Goal: Find specific page/section: Find specific page/section

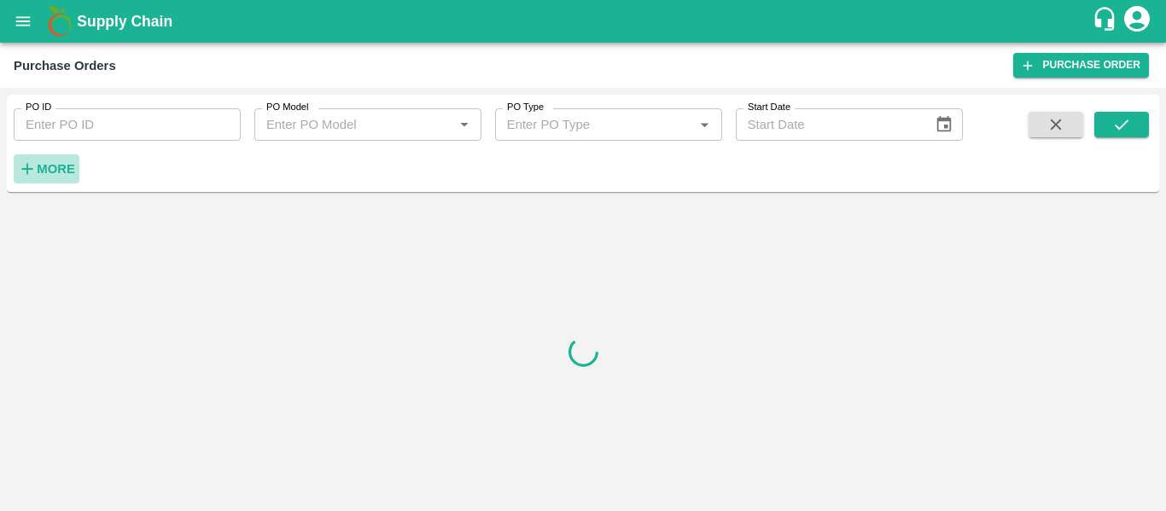
click at [60, 167] on strong "More" at bounding box center [56, 169] width 38 height 14
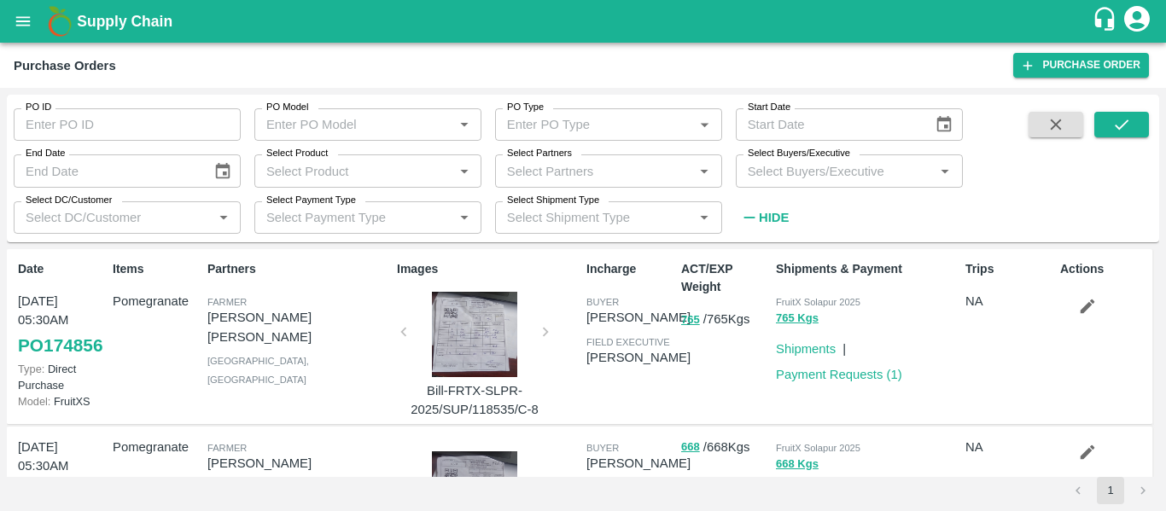
click at [631, 150] on div "Select Partners Select Partners   *" at bounding box center [601, 164] width 241 height 46
click at [568, 162] on input "Select Partners" at bounding box center [594, 171] width 189 height 22
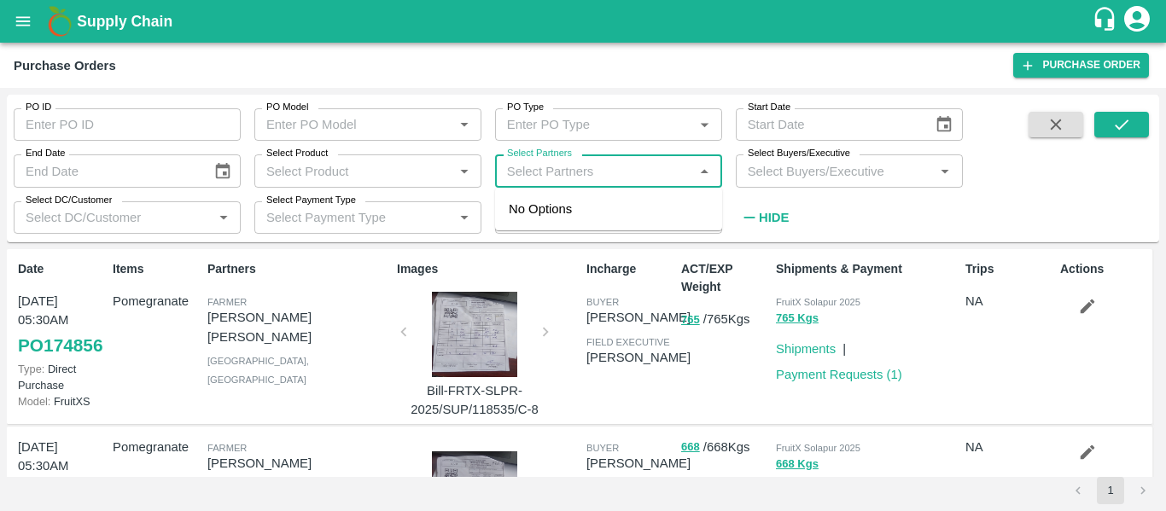
paste input "9503130776"
type input "9503130776"
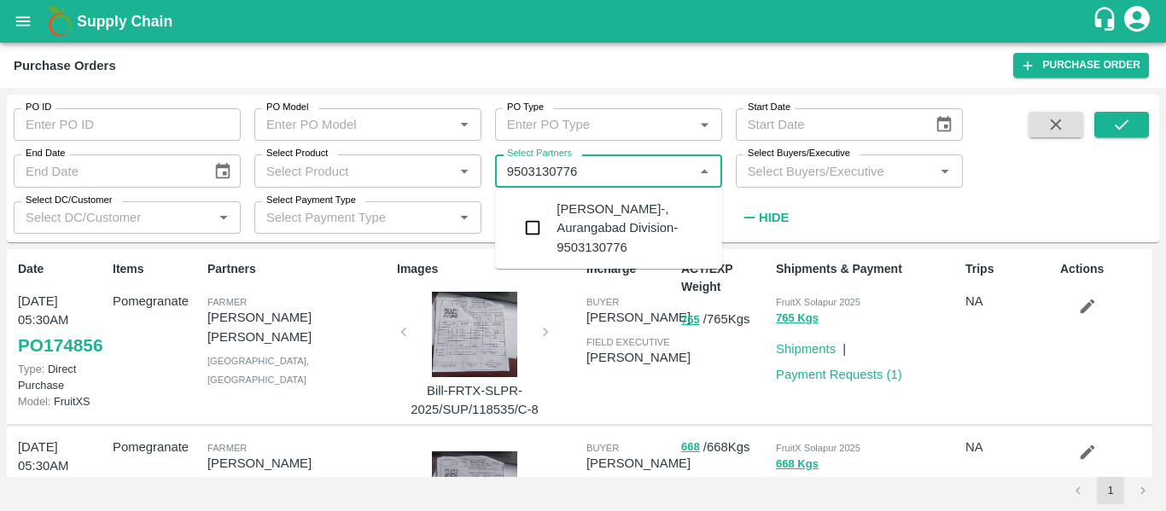
click at [602, 235] on div "Shankar prakash lande-, Aurangabad Division-9503130776" at bounding box center [632, 228] width 152 height 57
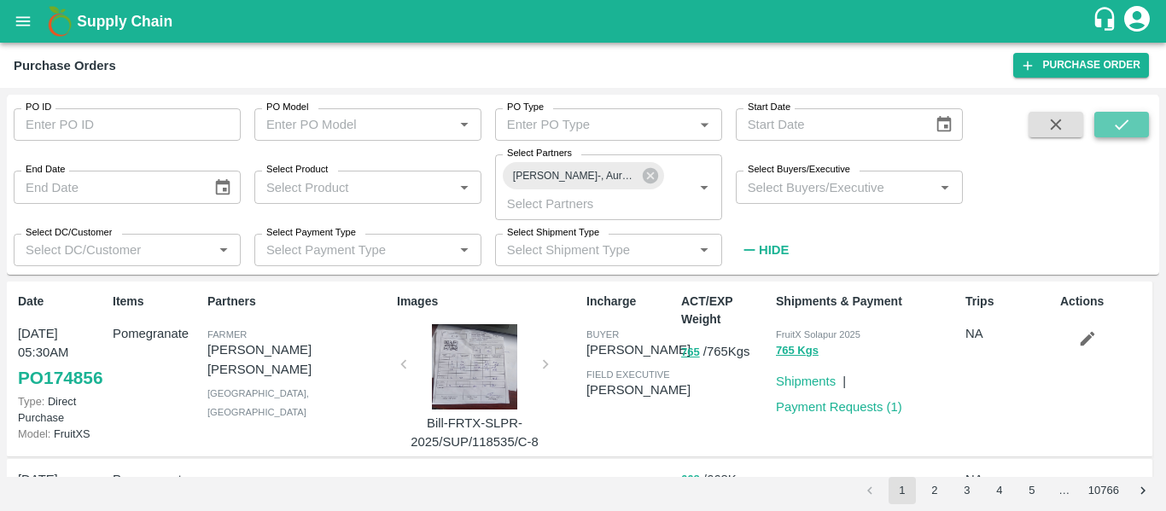
click at [1135, 125] on button "submit" at bounding box center [1121, 125] width 55 height 26
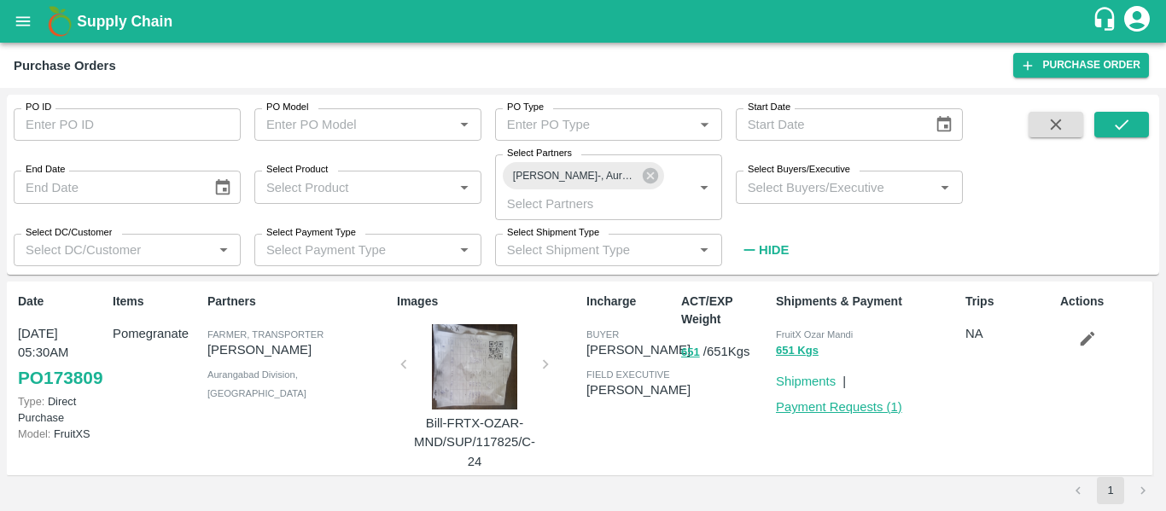
click at [826, 404] on link "Payment Requests ( 1 )" at bounding box center [839, 407] width 126 height 14
